Goal: Find specific page/section: Find specific page/section

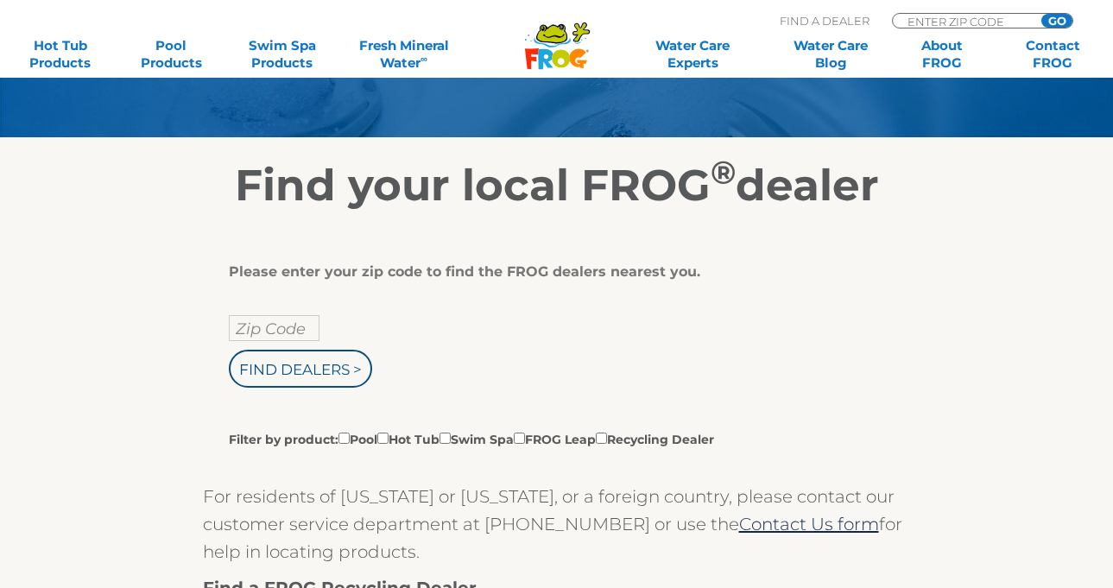
scroll to position [197, 0]
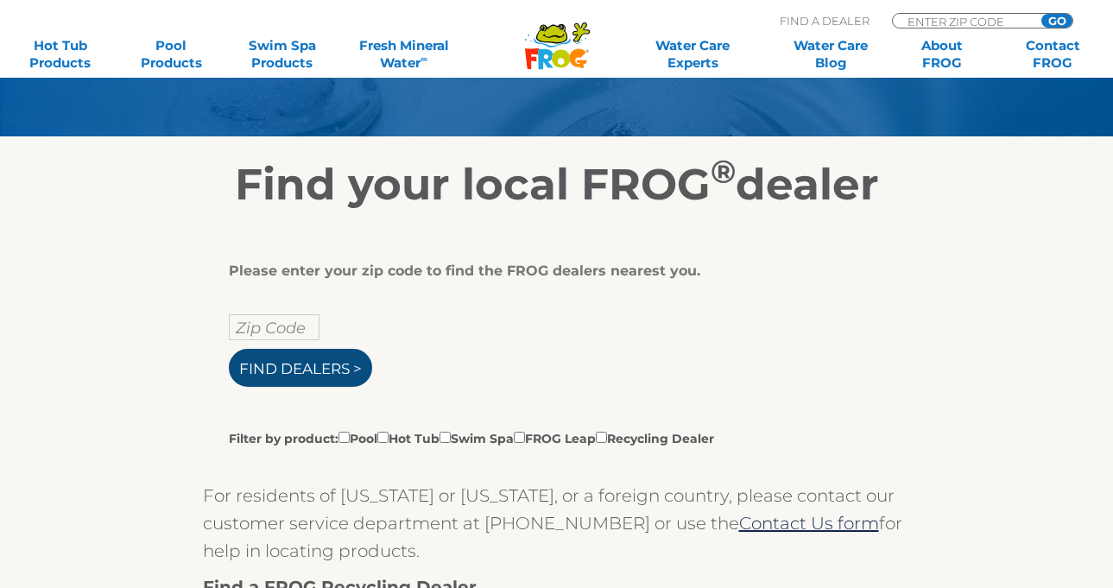
click at [251, 387] on input "Find Dealers >" at bounding box center [300, 368] width 143 height 38
type input "ENTER ZIP CODE"
click at [256, 340] on input "Zip Code" at bounding box center [274, 327] width 91 height 26
type input "ENTER ZIP CODE"
type input "Zip Code"
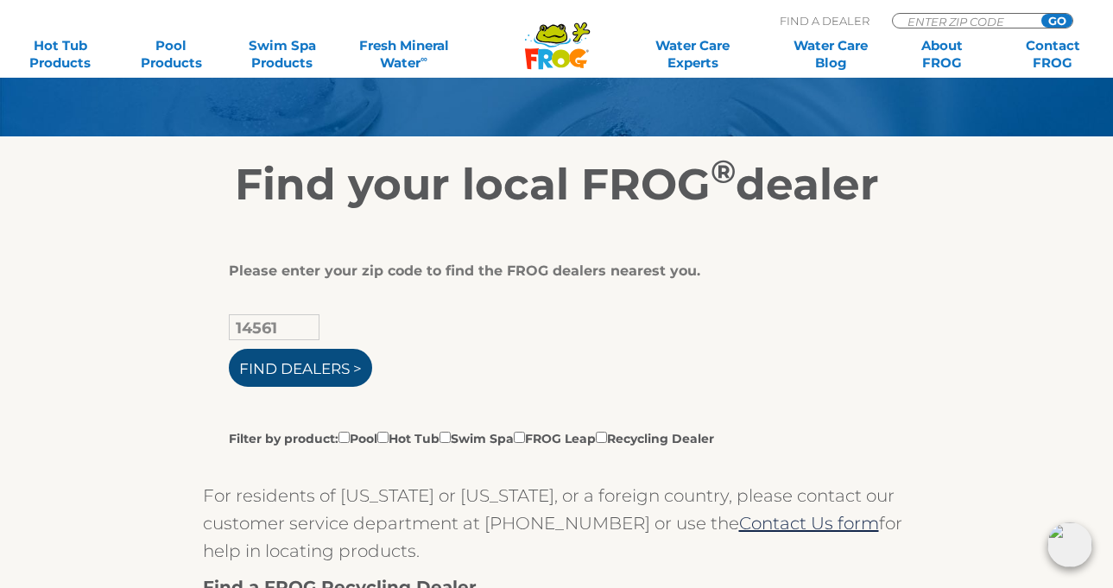
type input "14561"
click at [269, 381] on input "Find Dealers >" at bounding box center [300, 368] width 143 height 38
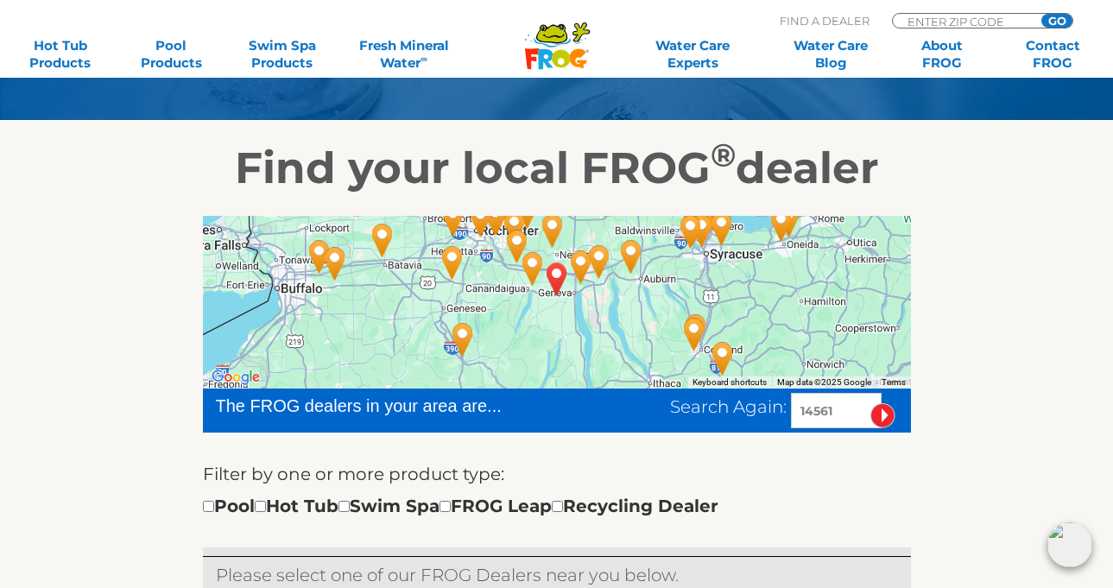
scroll to position [212, 0]
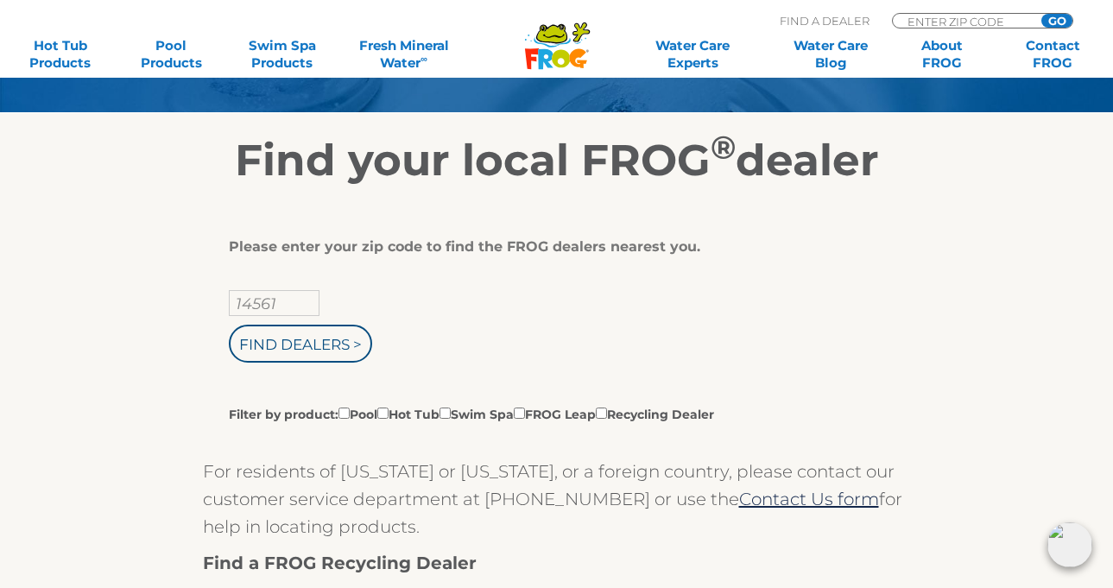
scroll to position [222, 0]
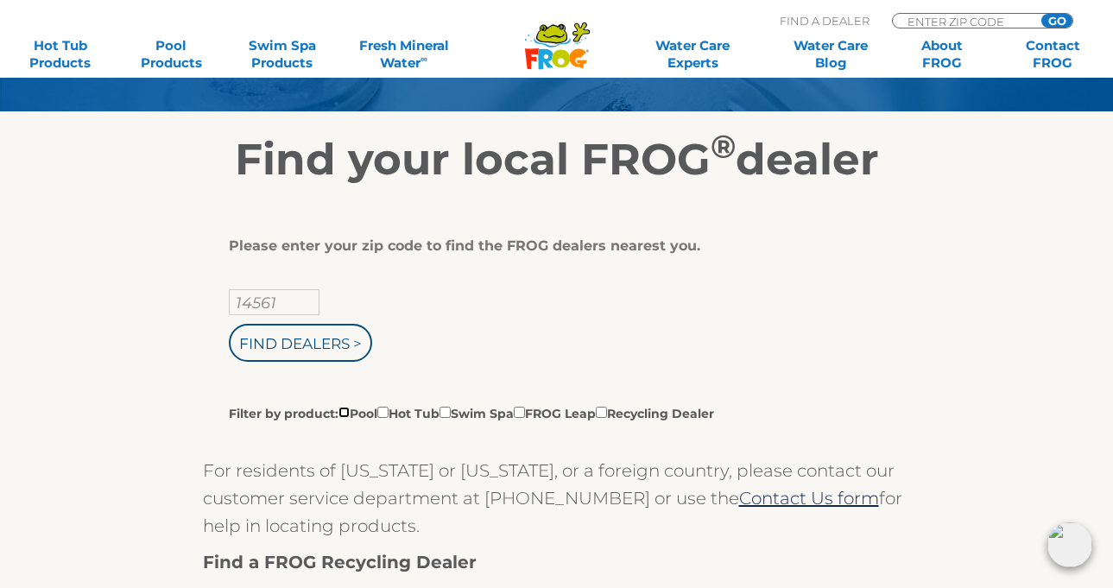
click at [346, 418] on input "Filter by product: Pool Hot Tub Swim Spa FROG Leap Recycling Dealer" at bounding box center [344, 412] width 11 height 11
checkbox input "true"
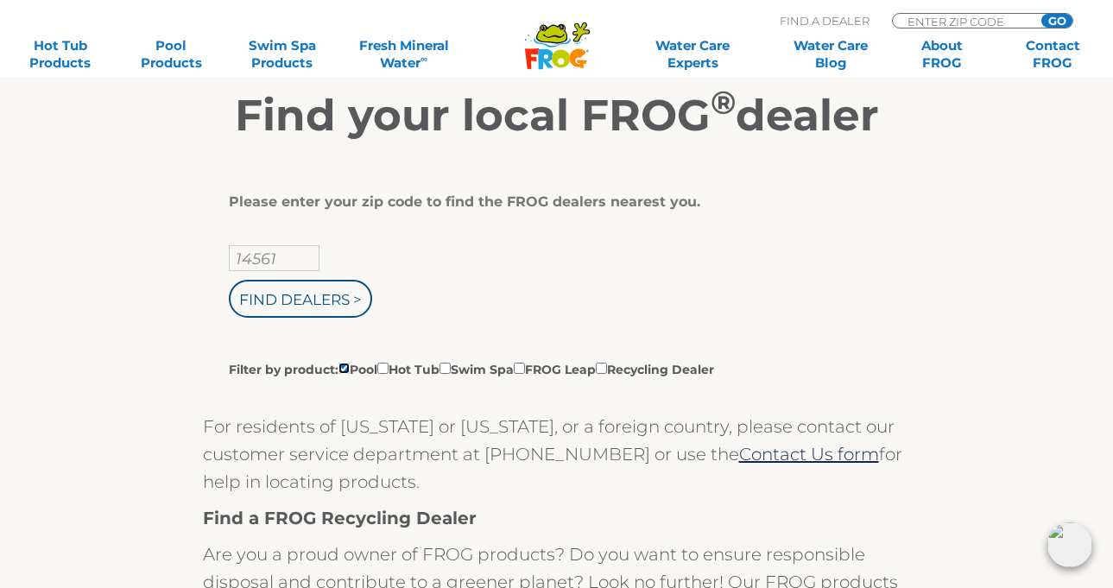
scroll to position [267, 0]
click at [284, 317] on input "Find Dealers >" at bounding box center [300, 298] width 143 height 38
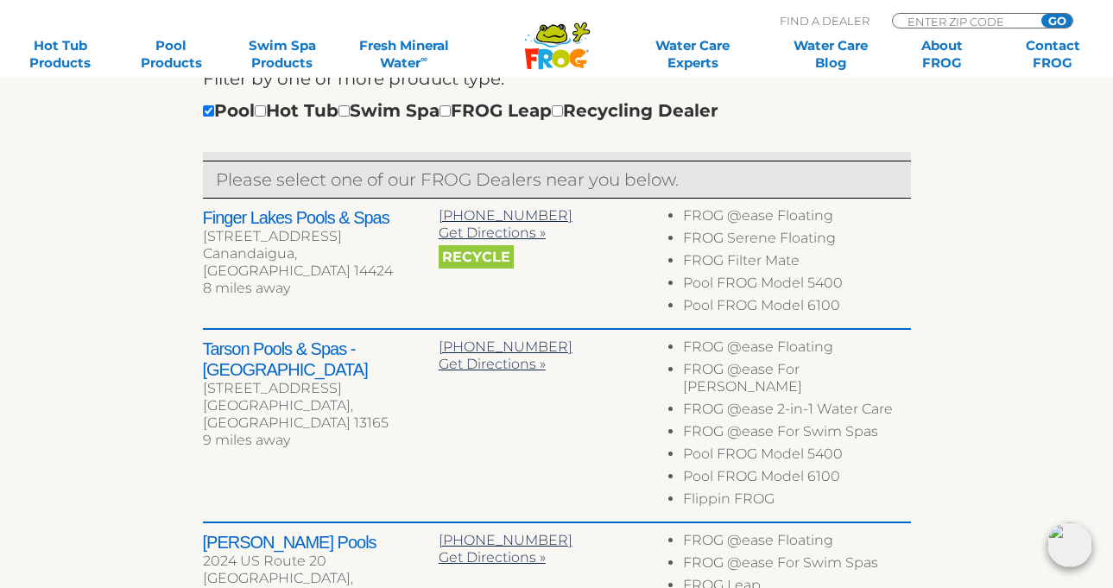
scroll to position [604, 0]
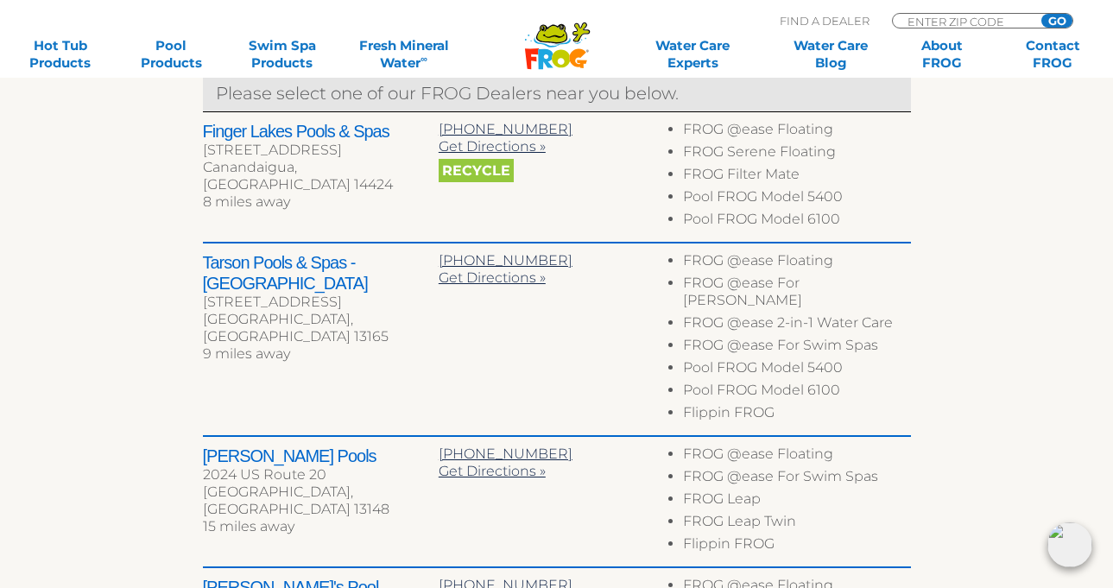
click at [1043, 409] on div "To navigate the map with touch gestures double-tap and hold your finger on the …" at bounding box center [557, 367] width 1062 height 1310
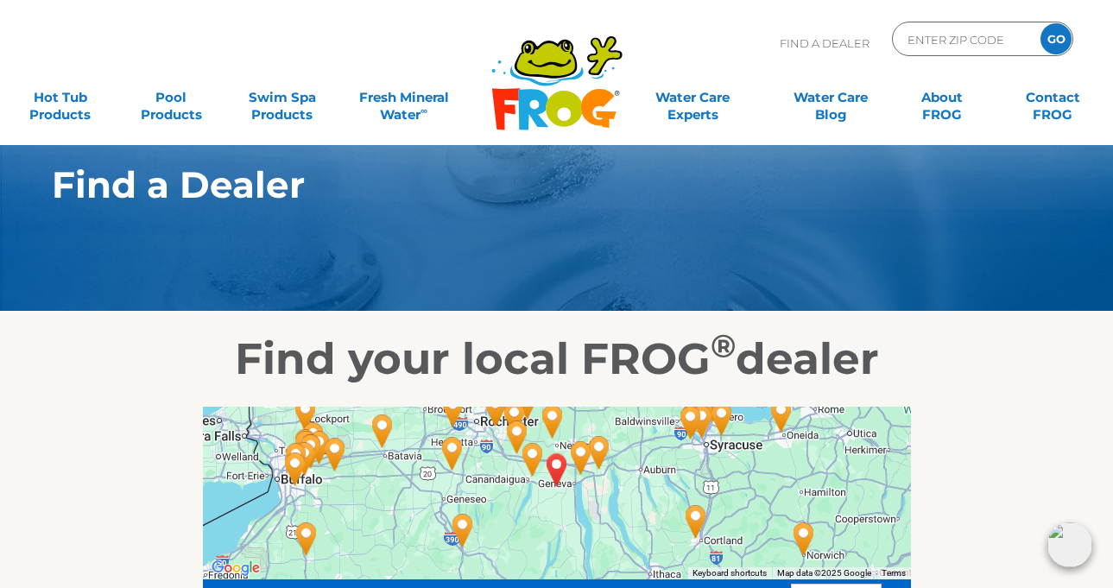
scroll to position [0, 0]
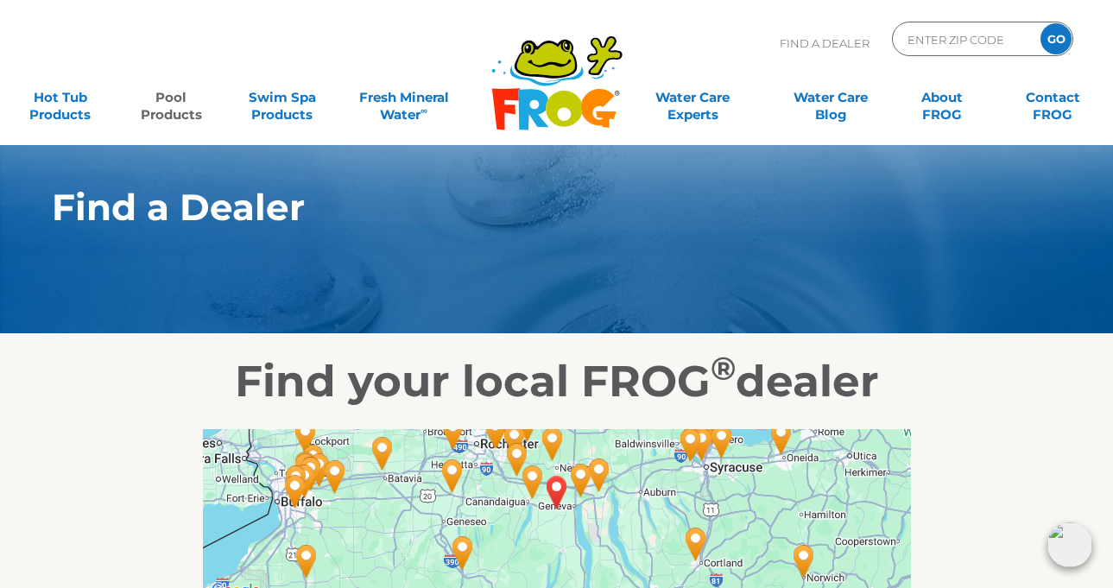
click at [159, 115] on link "Pool Products" at bounding box center [171, 97] width 86 height 35
